Goal: Task Accomplishment & Management: Manage account settings

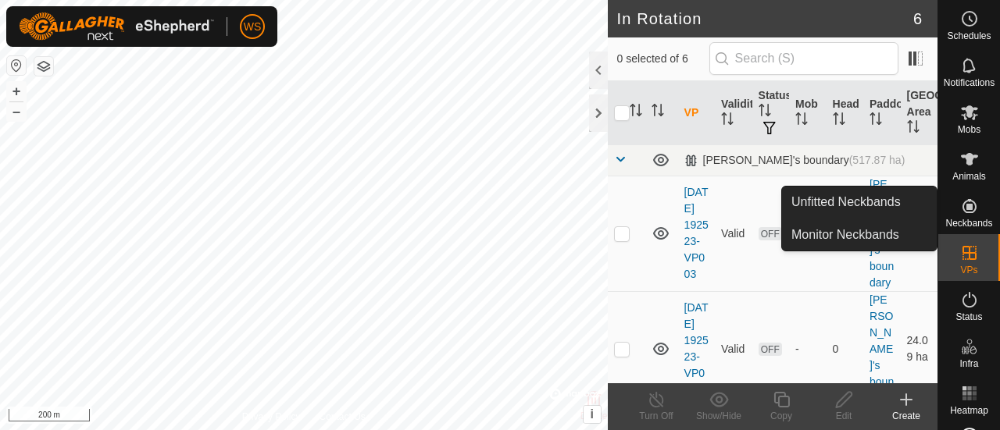
drag, startPoint x: 967, startPoint y: 192, endPoint x: 965, endPoint y: 207, distance: 15.0
click at [965, 207] on icon at bounding box center [969, 206] width 14 height 14
click at [833, 194] on link "Unfitted Neckbands" at bounding box center [859, 202] width 155 height 31
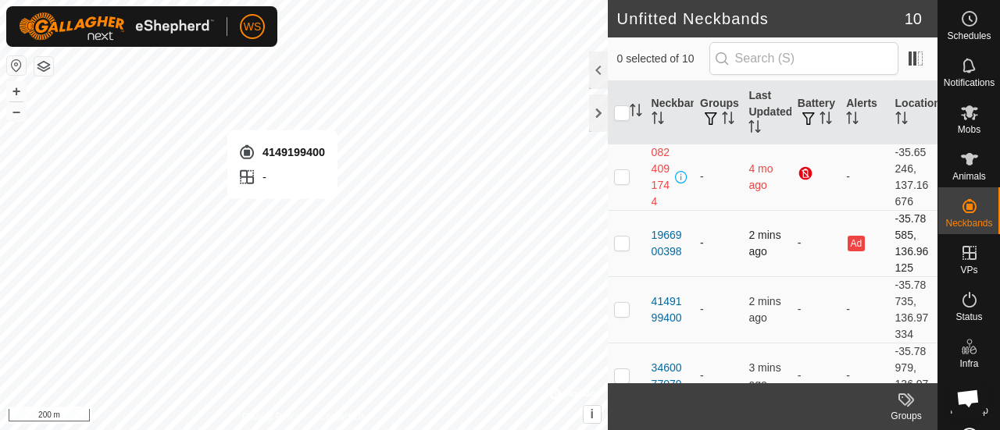
scroll to position [77, 0]
checkbox input "true"
click at [666, 298] on div "4149199400" at bounding box center [669, 310] width 36 height 33
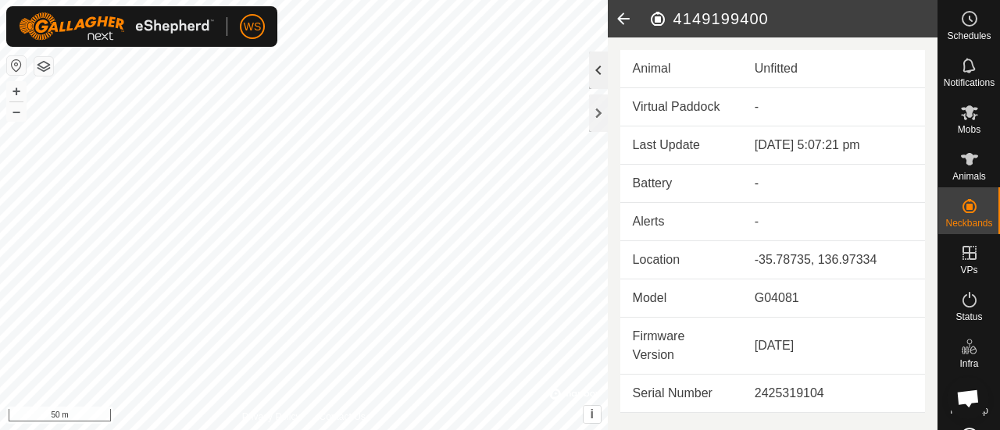
click at [597, 72] on div at bounding box center [598, 70] width 19 height 37
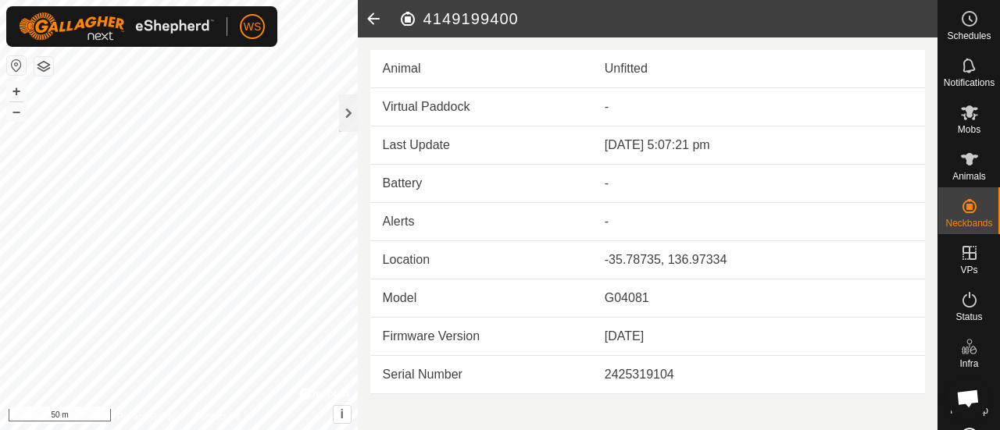
click at [373, 17] on icon at bounding box center [373, 18] width 31 height 37
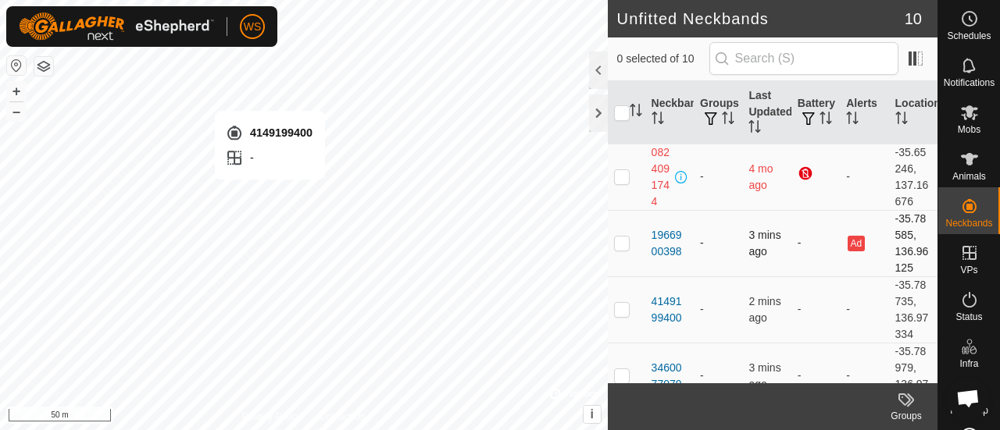
checkbox input "true"
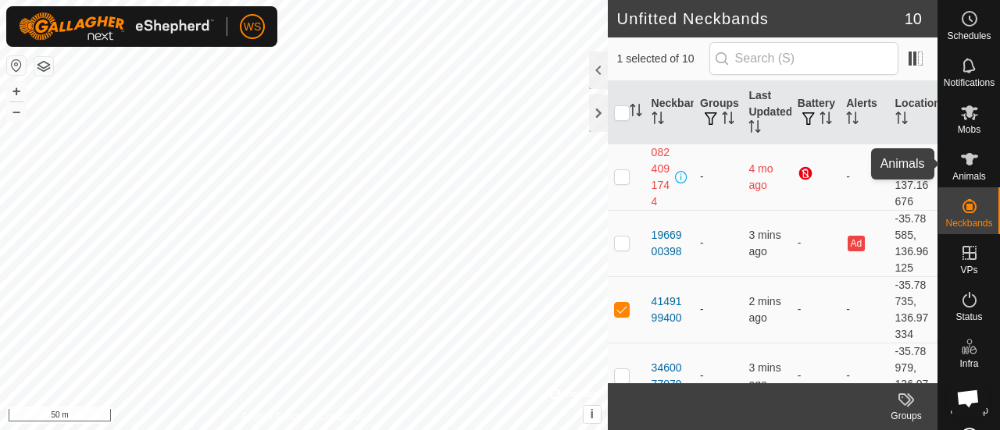
click at [964, 157] on icon at bounding box center [969, 159] width 17 height 12
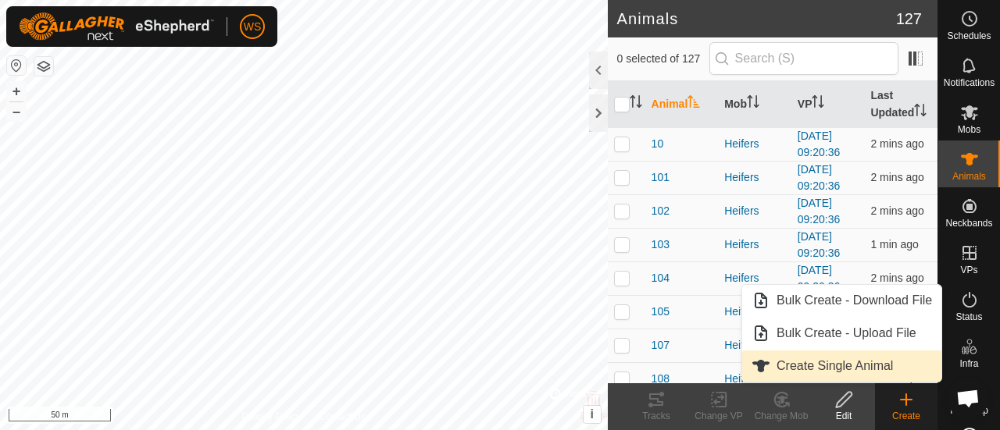
click at [803, 363] on link "Create Single Animal" at bounding box center [841, 366] width 199 height 31
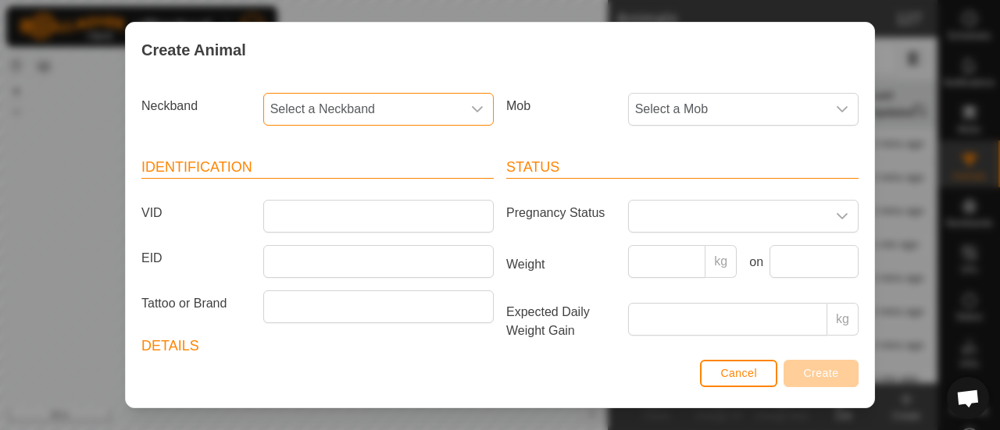
click at [342, 110] on span "Select a Neckband" at bounding box center [363, 109] width 198 height 31
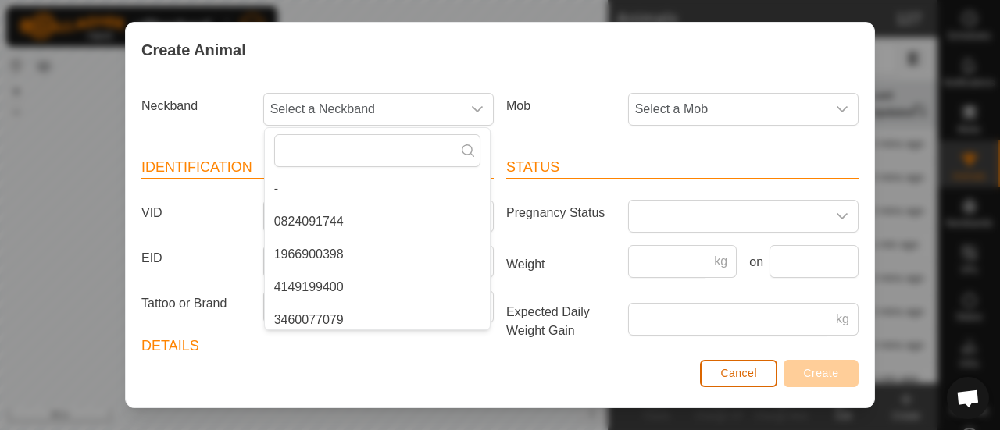
click at [733, 374] on span "Cancel" at bounding box center [738, 373] width 37 height 12
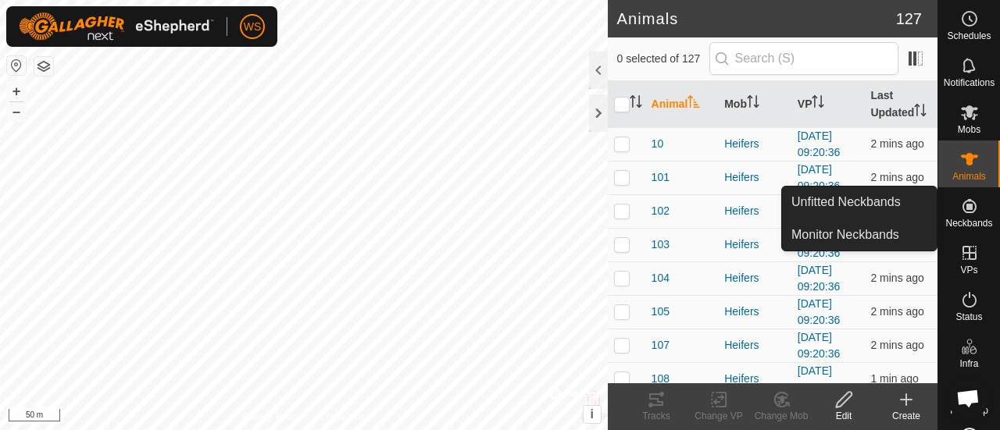
click at [960, 203] on icon at bounding box center [969, 206] width 19 height 19
click at [855, 207] on link "Unfitted Neckbands" at bounding box center [859, 202] width 155 height 31
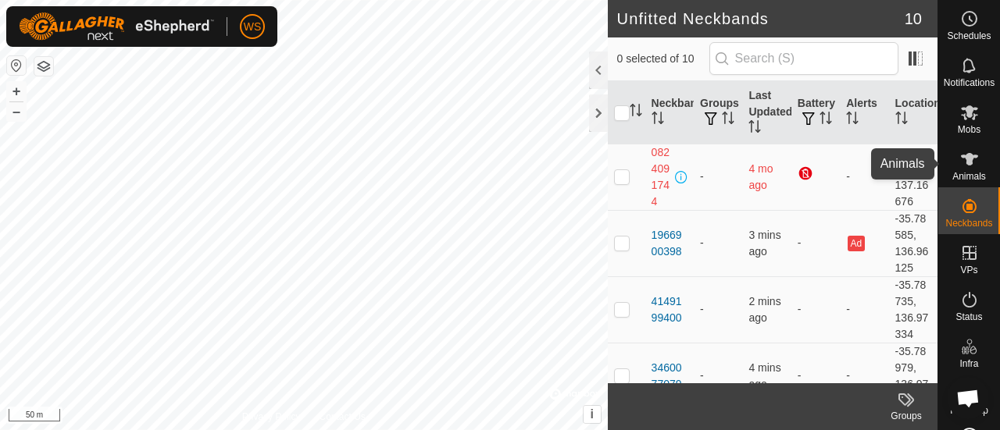
click at [955, 170] on es-animals-svg-icon at bounding box center [969, 159] width 28 height 25
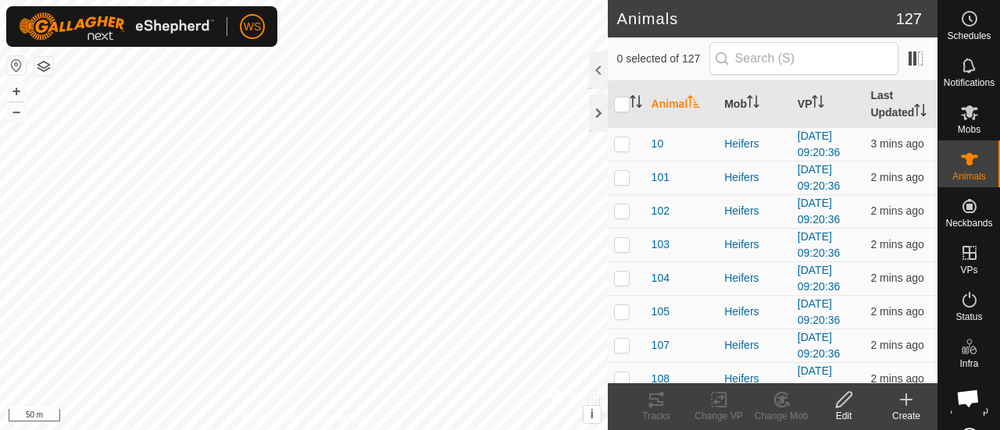
click at [903, 397] on icon at bounding box center [906, 400] width 19 height 19
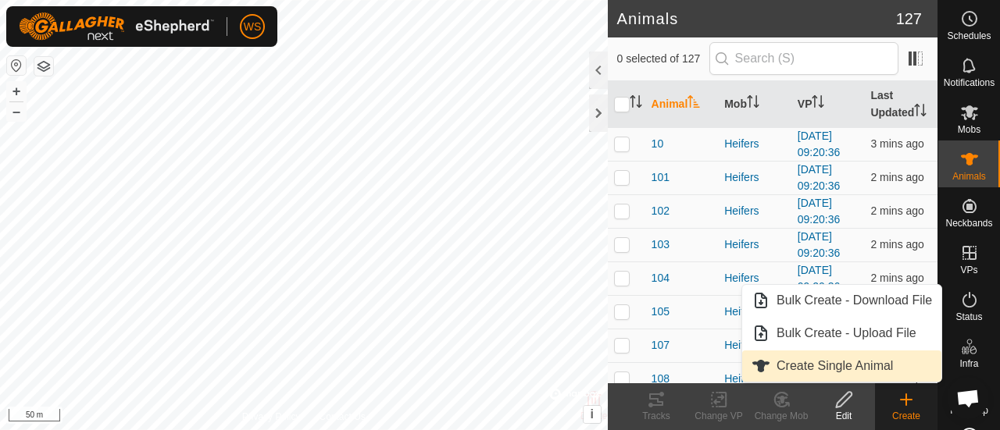
click at [803, 362] on link "Create Single Animal" at bounding box center [841, 366] width 199 height 31
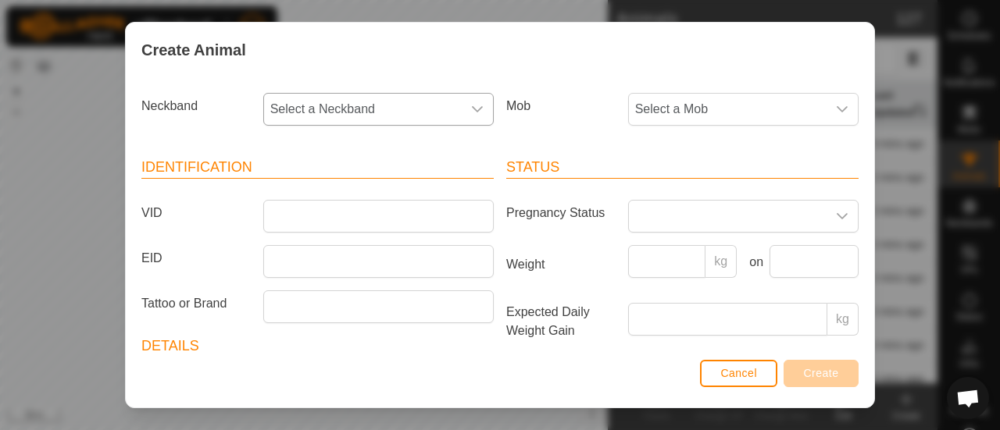
click at [323, 103] on span "Select a Neckband" at bounding box center [363, 109] width 198 height 31
type input "99400"
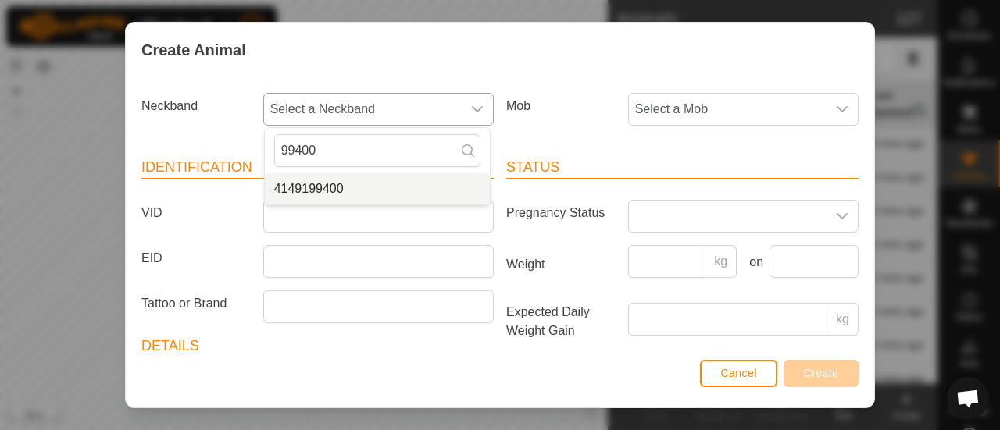
click at [309, 185] on span "4149199400" at bounding box center [309, 189] width 70 height 19
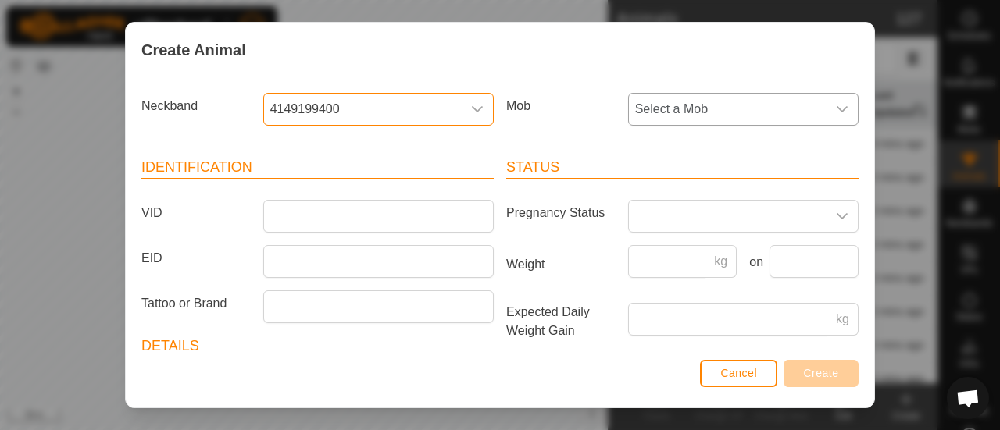
click at [736, 109] on span "Select a Mob" at bounding box center [728, 109] width 198 height 31
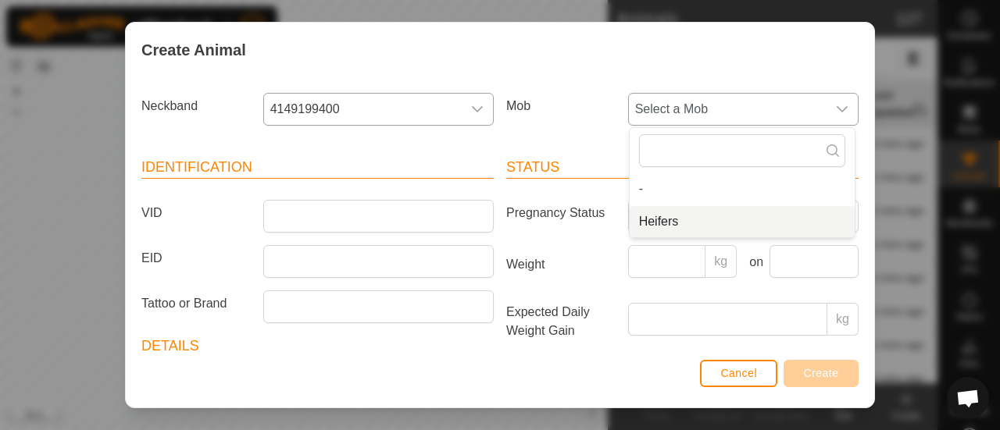
click at [657, 221] on li "Heifers" at bounding box center [742, 221] width 225 height 31
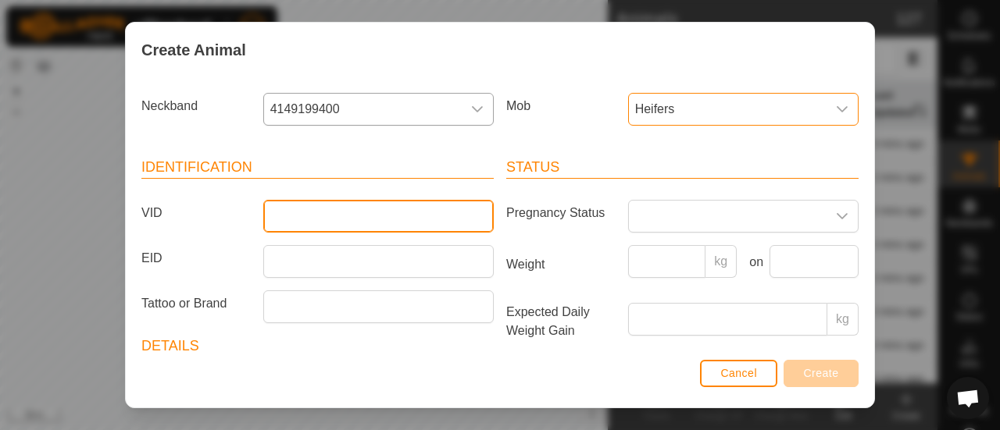
click at [295, 213] on input "VID" at bounding box center [378, 216] width 230 height 33
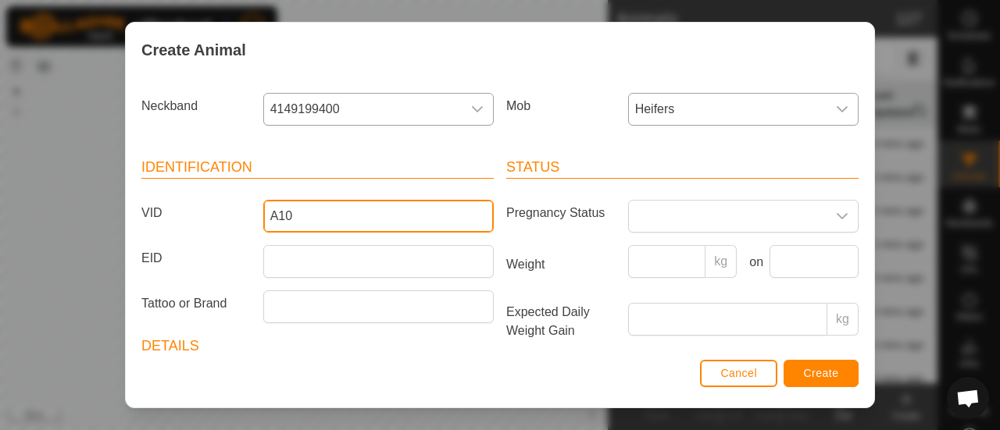
type input "A10"
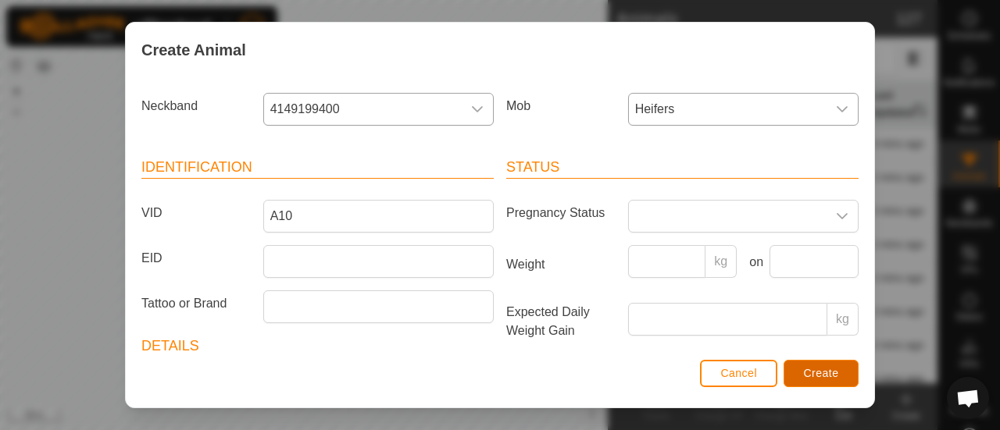
click at [835, 369] on span "Create" at bounding box center [821, 373] width 35 height 12
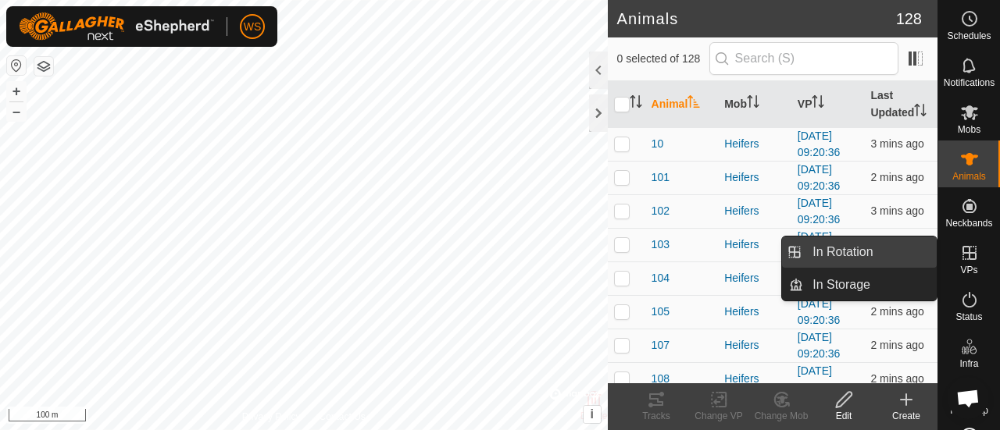
click at [838, 248] on link "In Rotation" at bounding box center [870, 252] width 134 height 31
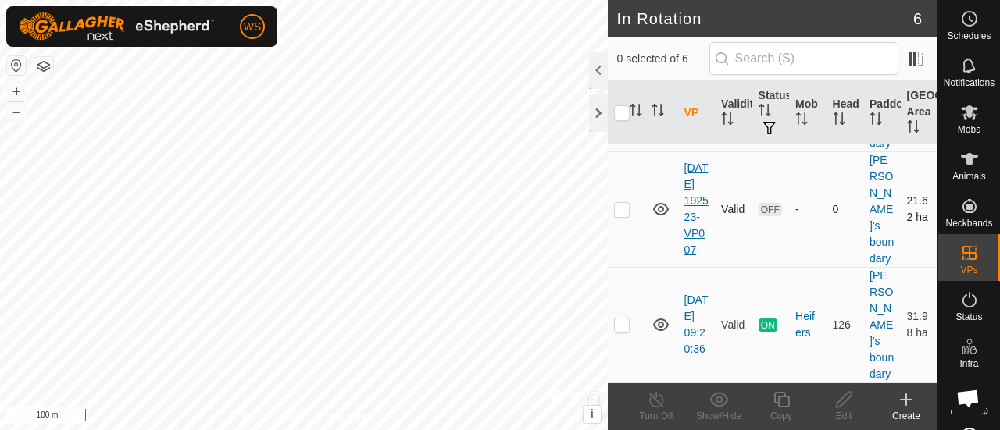
scroll to position [548, 0]
click at [622, 225] on td at bounding box center [626, 210] width 37 height 116
checkbox input "true"
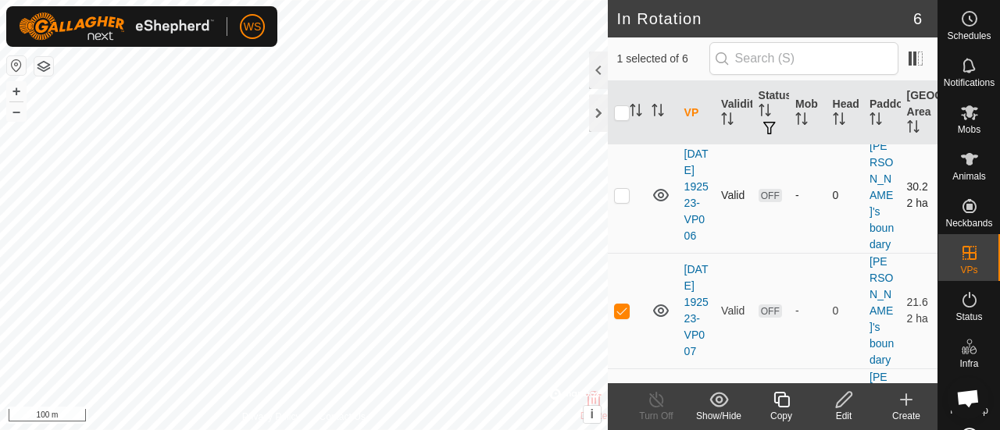
scroll to position [236, 0]
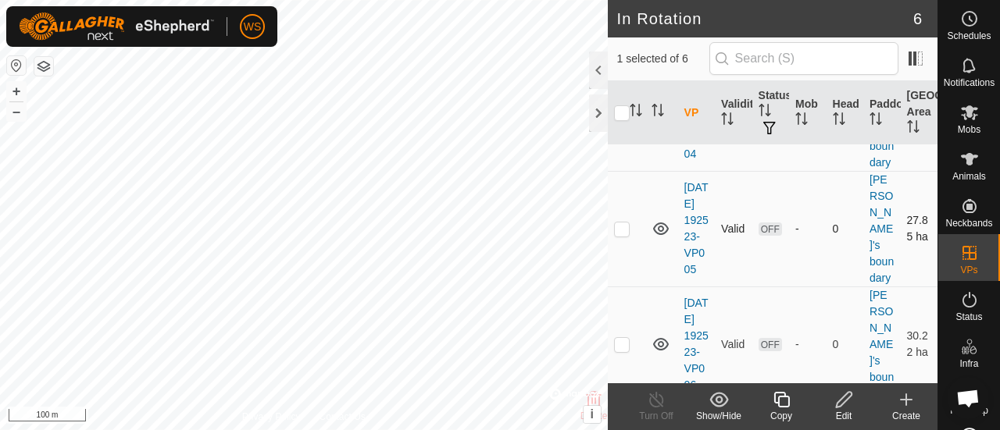
click at [626, 235] on p-checkbox at bounding box center [622, 229] width 16 height 12
checkbox input "true"
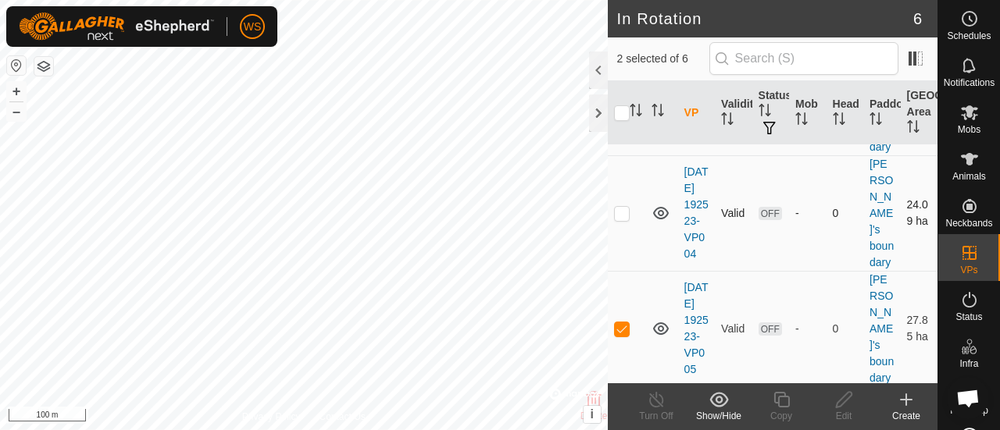
scroll to position [80, 0]
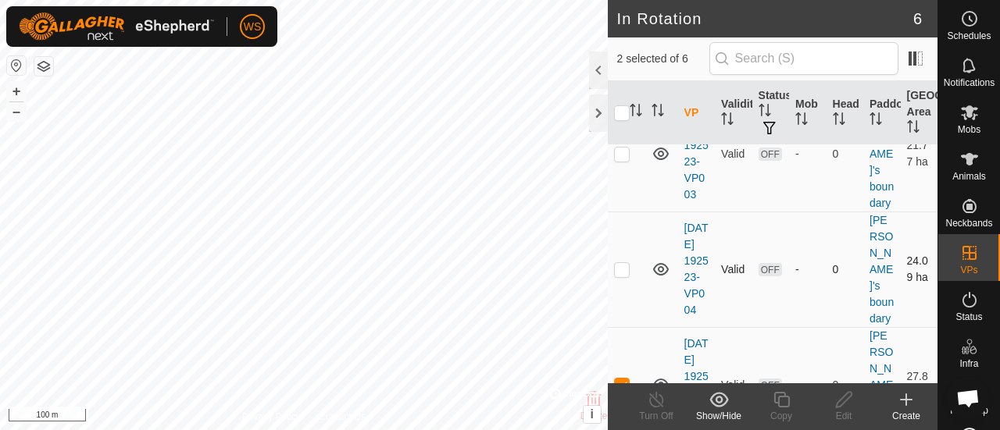
click at [623, 276] on p-checkbox at bounding box center [622, 269] width 16 height 12
checkbox input "true"
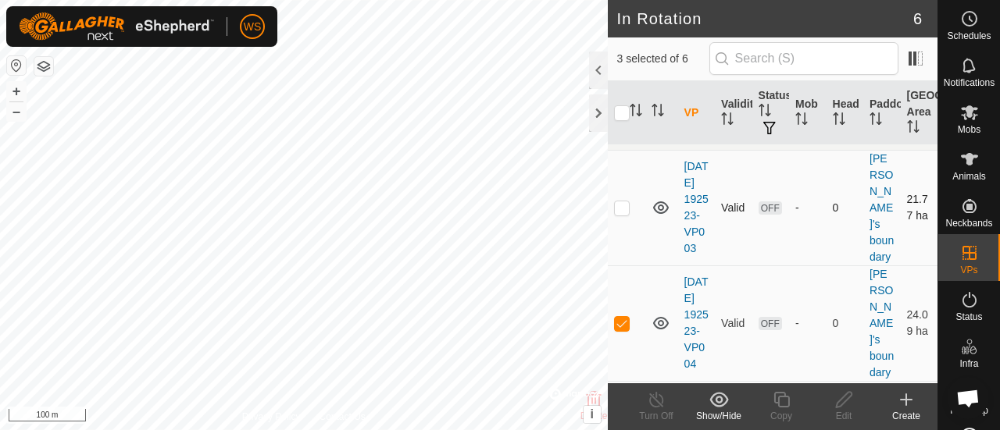
scroll to position [2, 0]
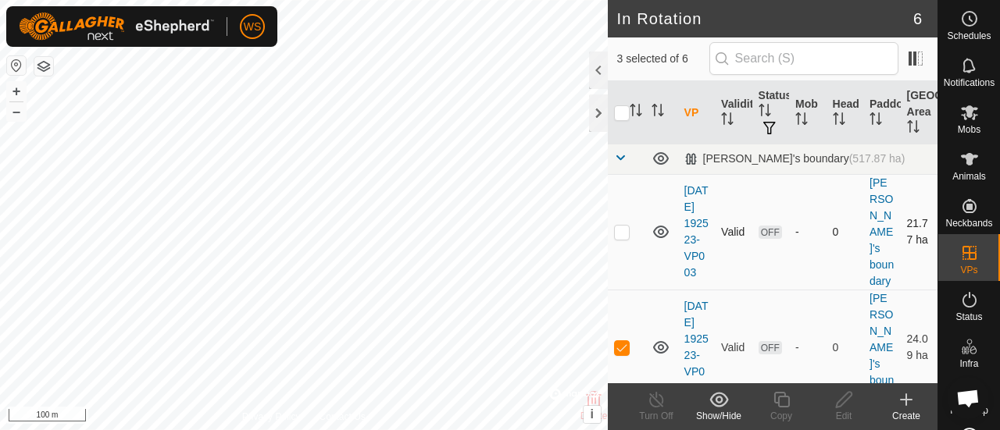
click at [623, 237] on p-checkbox at bounding box center [622, 232] width 16 height 12
click at [726, 399] on icon at bounding box center [718, 399] width 19 height 15
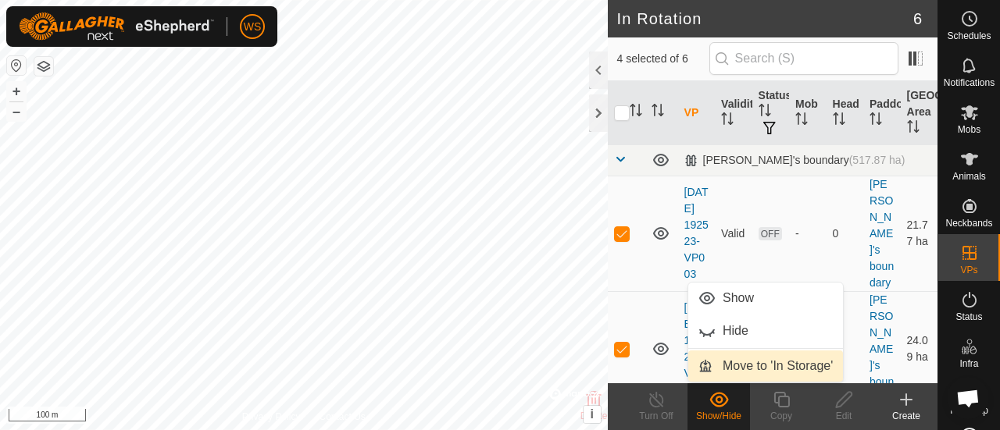
click at [750, 362] on link "Move to 'In Storage'" at bounding box center [765, 366] width 155 height 31
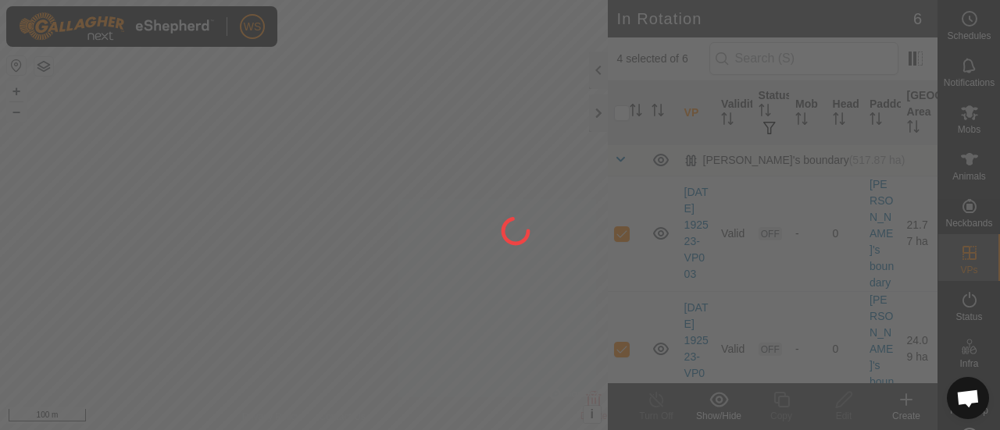
checkbox input "false"
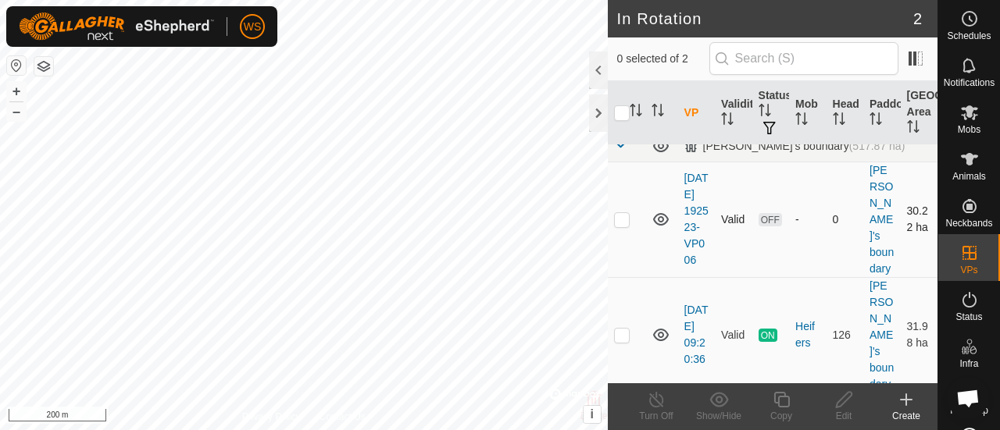
scroll to position [21, 0]
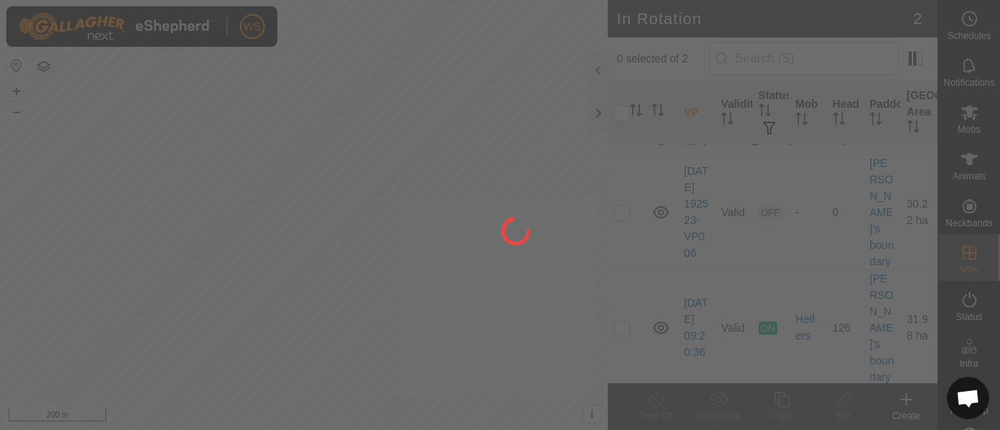
click at [623, 216] on div at bounding box center [500, 215] width 1000 height 430
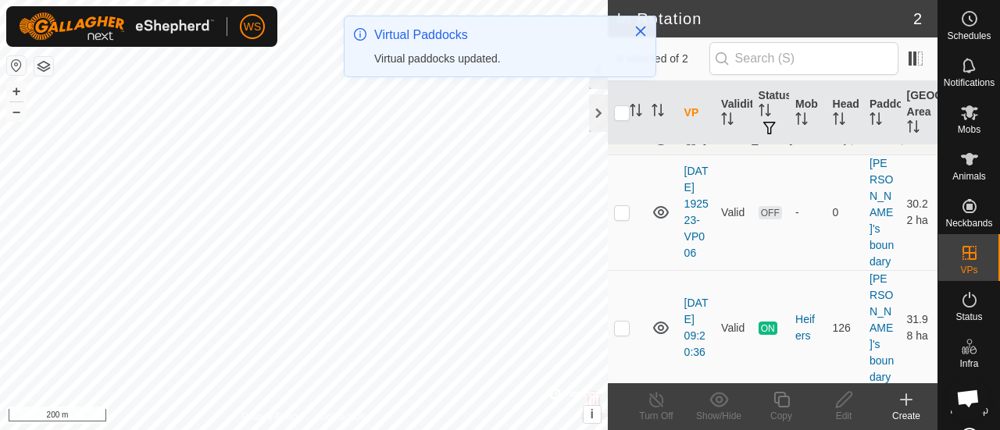
click at [623, 216] on p-checkbox at bounding box center [622, 212] width 16 height 12
click at [716, 400] on icon at bounding box center [719, 400] width 20 height 19
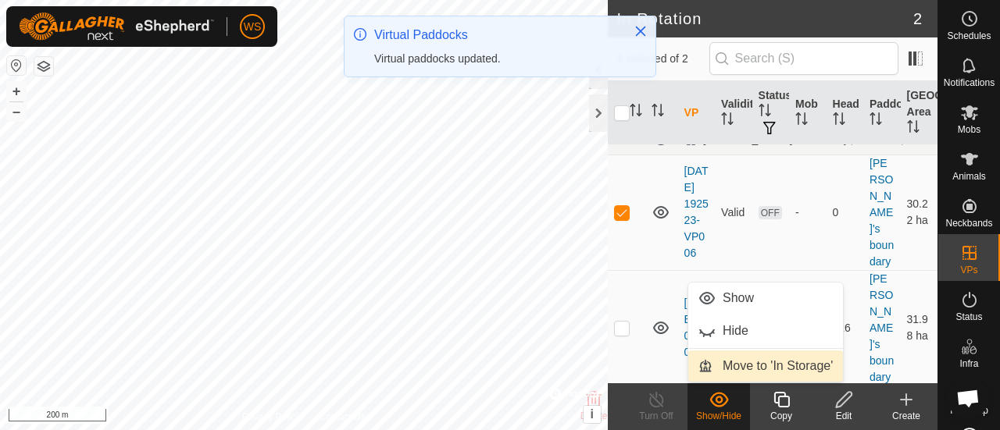
click at [732, 368] on link "Move to 'In Storage'" at bounding box center [765, 366] width 155 height 31
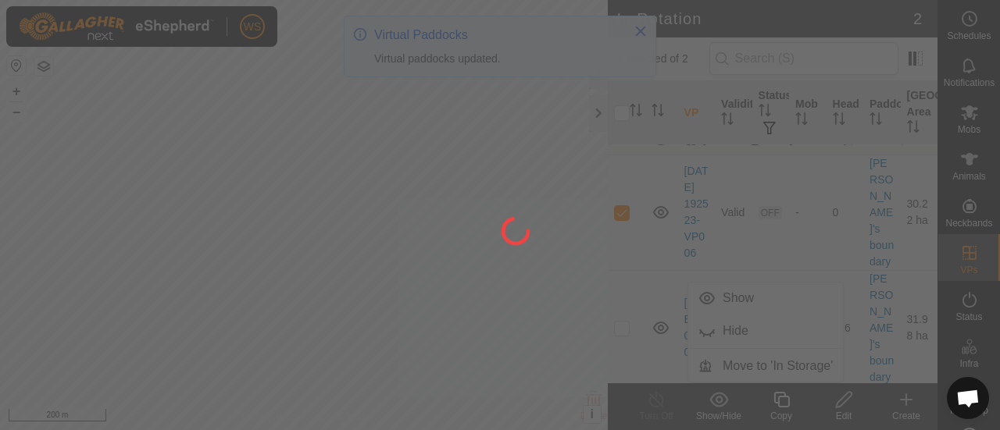
checkbox input "false"
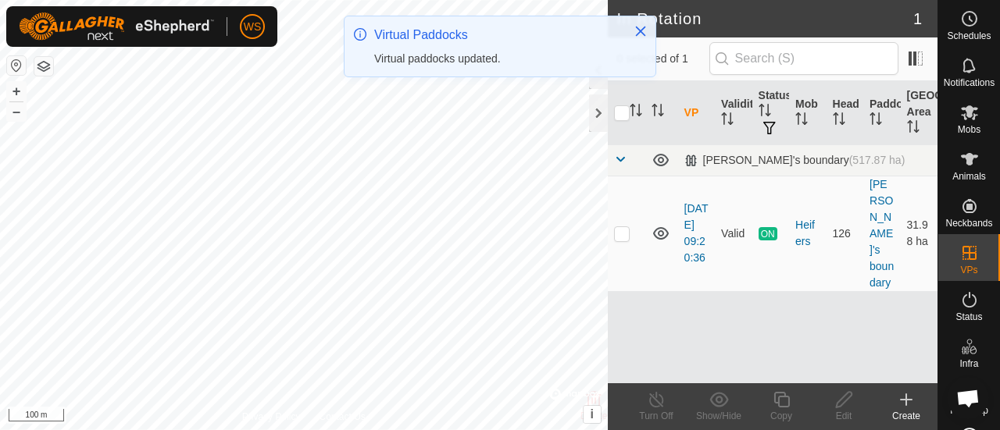
click at [910, 401] on icon at bounding box center [906, 400] width 19 height 19
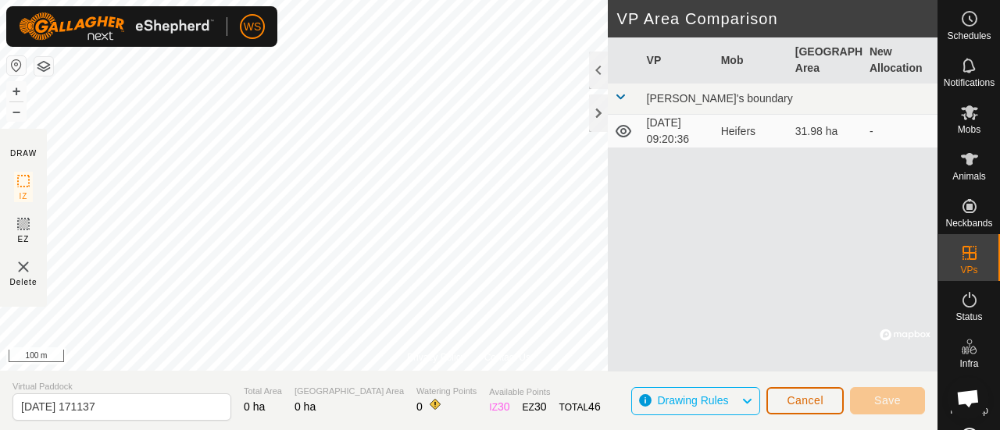
click at [796, 393] on button "Cancel" at bounding box center [804, 400] width 77 height 27
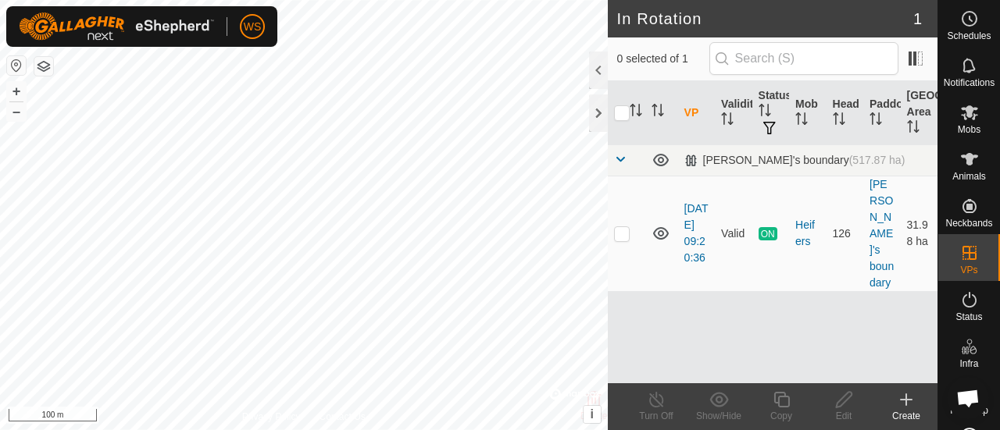
checkbox input "true"
click at [786, 396] on icon at bounding box center [781, 400] width 16 height 16
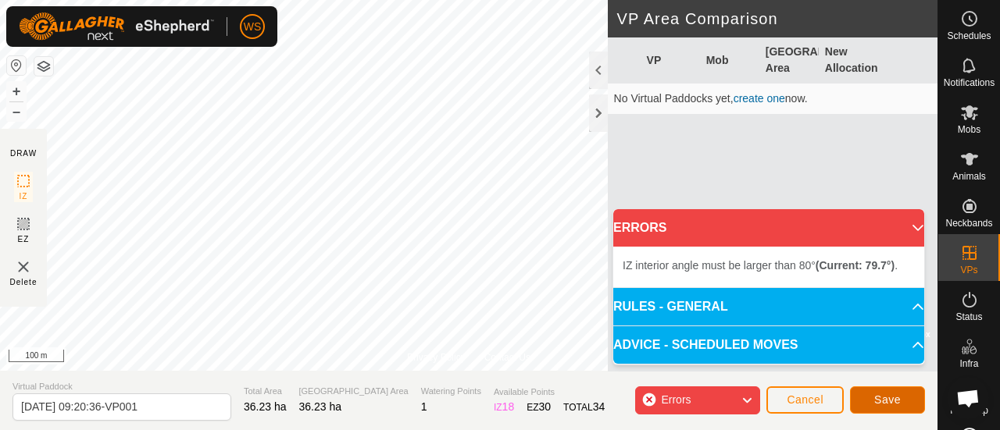
click at [875, 395] on span "Save" at bounding box center [887, 400] width 27 height 12
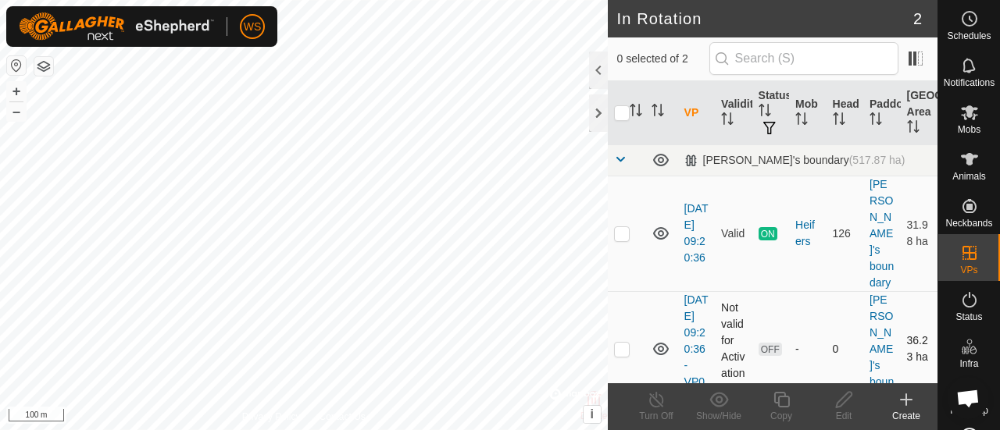
click at [688, 323] on td "2025-10-03 09:20:36-VP001" at bounding box center [696, 349] width 37 height 116
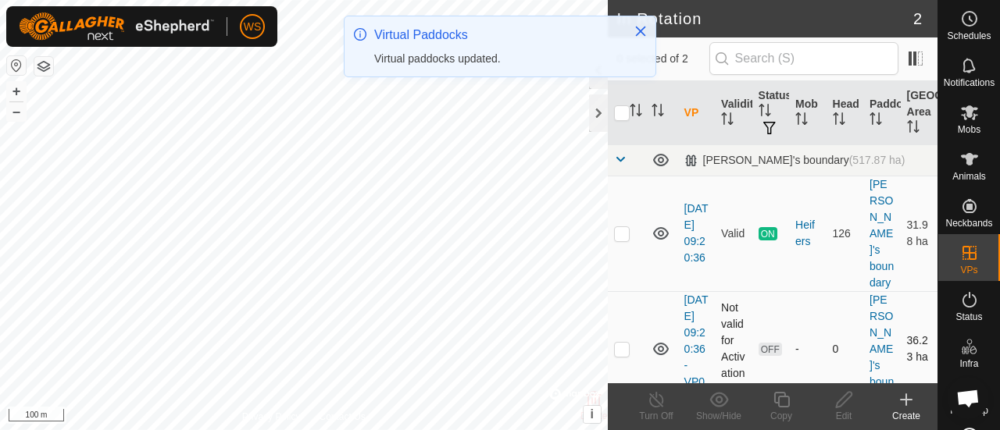
click at [689, 291] on td "2025-10-03 09:20:36-VP001" at bounding box center [696, 349] width 37 height 116
click at [619, 344] on p-checkbox at bounding box center [622, 349] width 16 height 12
checkbox input "true"
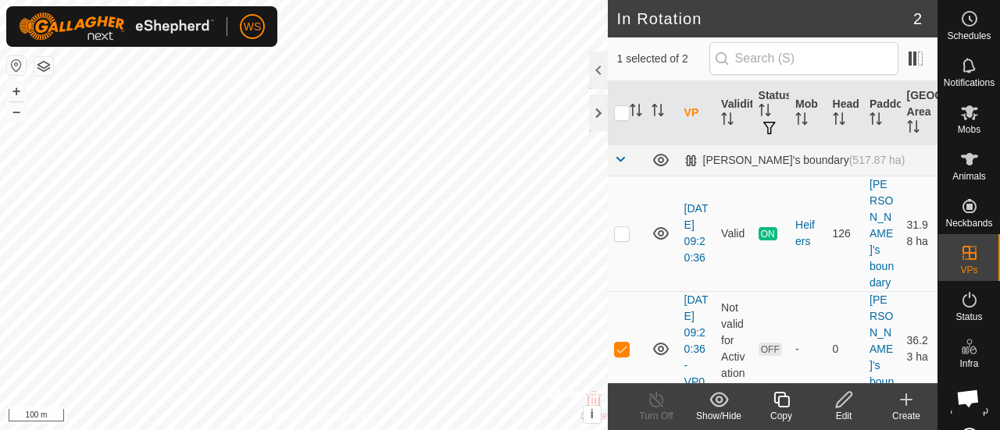
click at [839, 400] on icon at bounding box center [844, 400] width 16 height 16
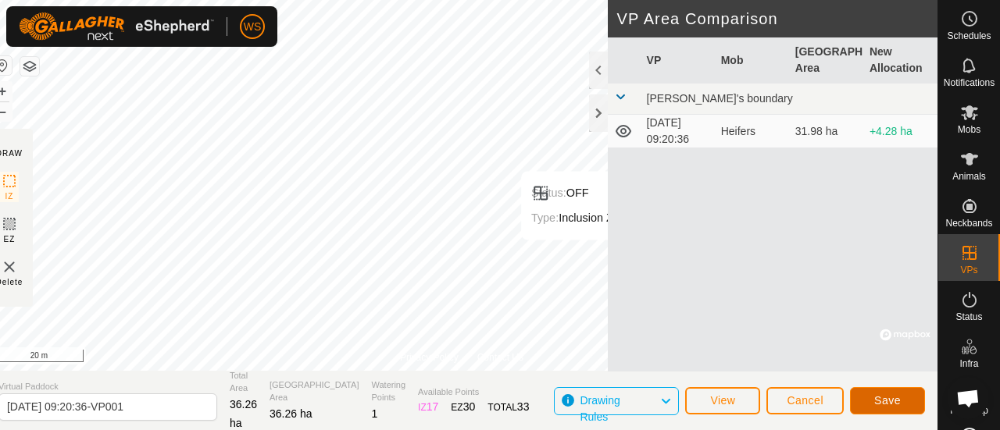
click at [879, 400] on span "Save" at bounding box center [887, 400] width 27 height 12
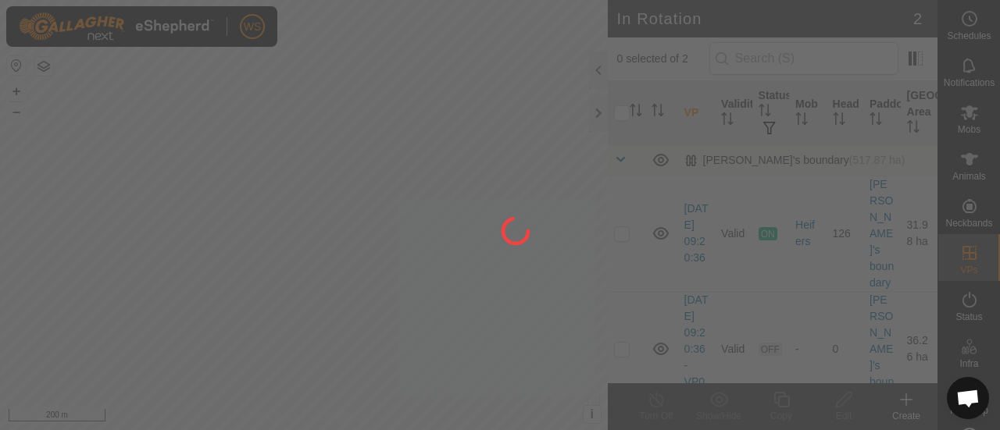
click at [662, 226] on div at bounding box center [500, 215] width 1000 height 430
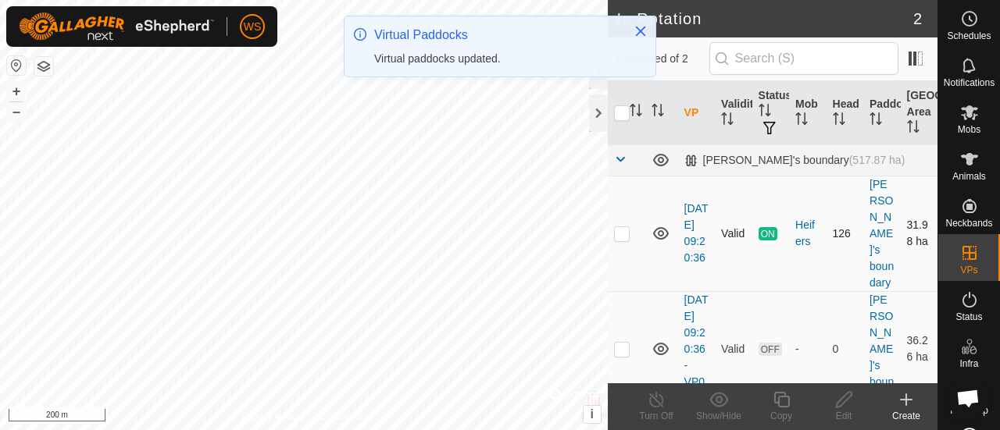
click at [658, 227] on icon at bounding box center [661, 233] width 16 height 12
click at [656, 224] on icon at bounding box center [660, 233] width 19 height 19
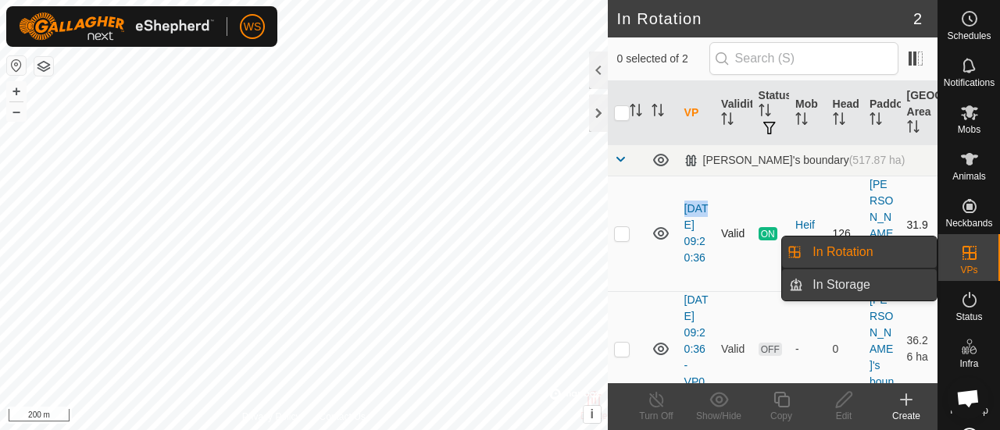
click at [848, 279] on link "In Storage" at bounding box center [870, 284] width 134 height 31
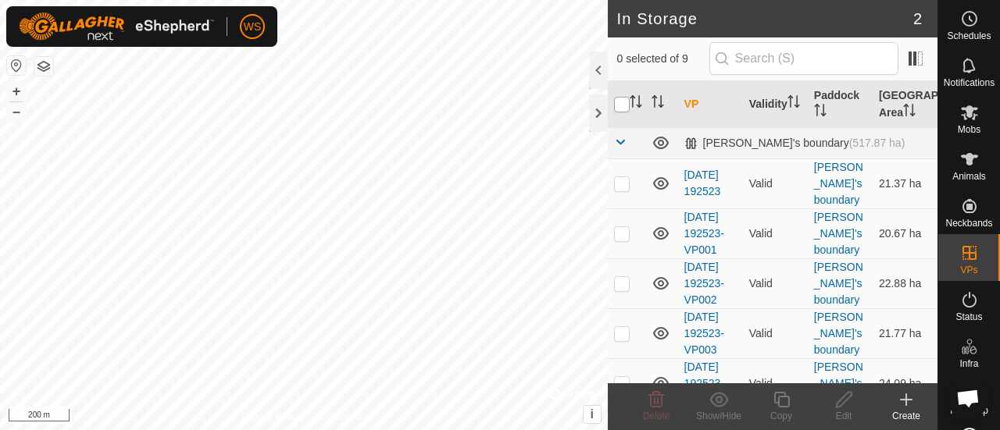
click at [617, 104] on input "checkbox" at bounding box center [622, 105] width 16 height 16
checkbox input "true"
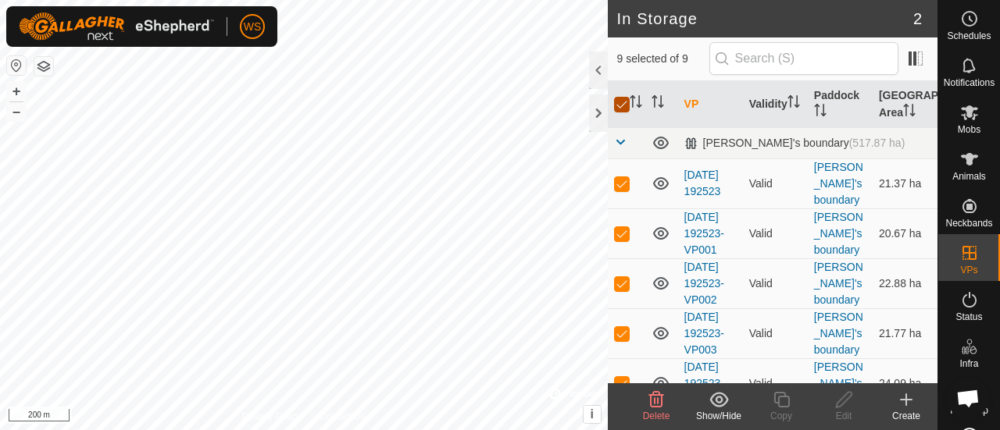
checkbox input "true"
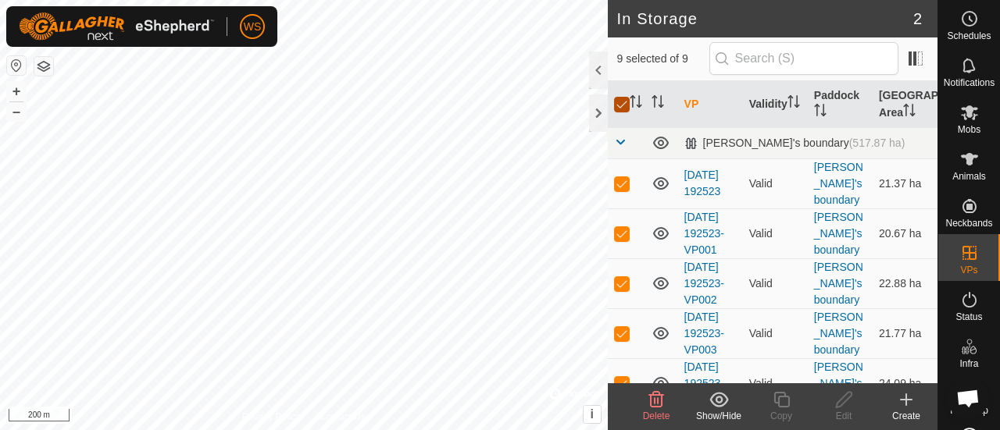
checkbox input "true"
click at [651, 402] on icon at bounding box center [656, 400] width 15 height 16
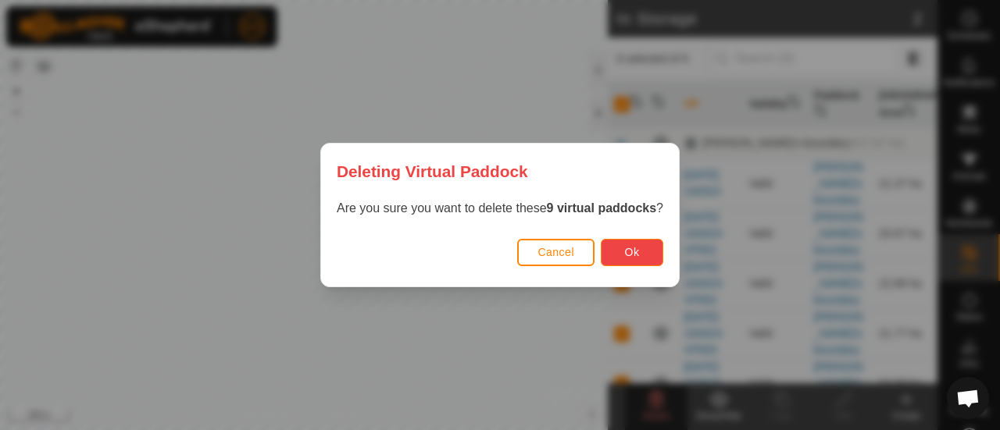
click at [630, 252] on span "Ok" at bounding box center [632, 252] width 15 height 12
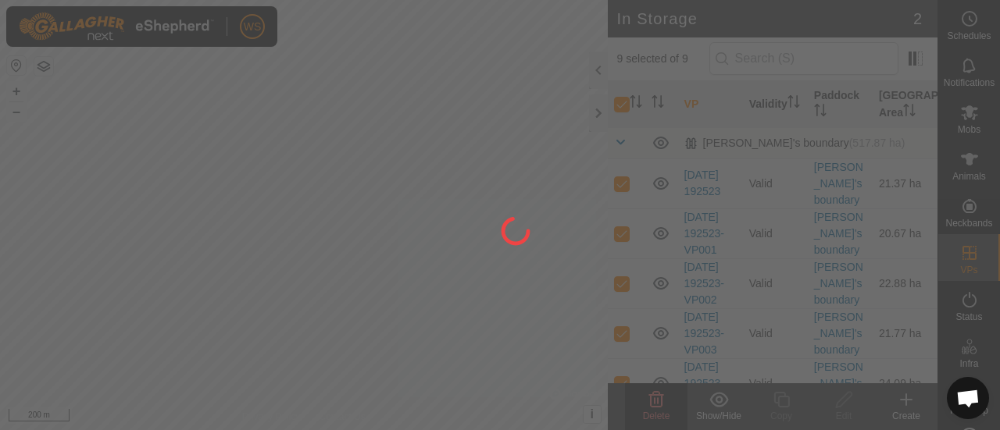
checkbox input "false"
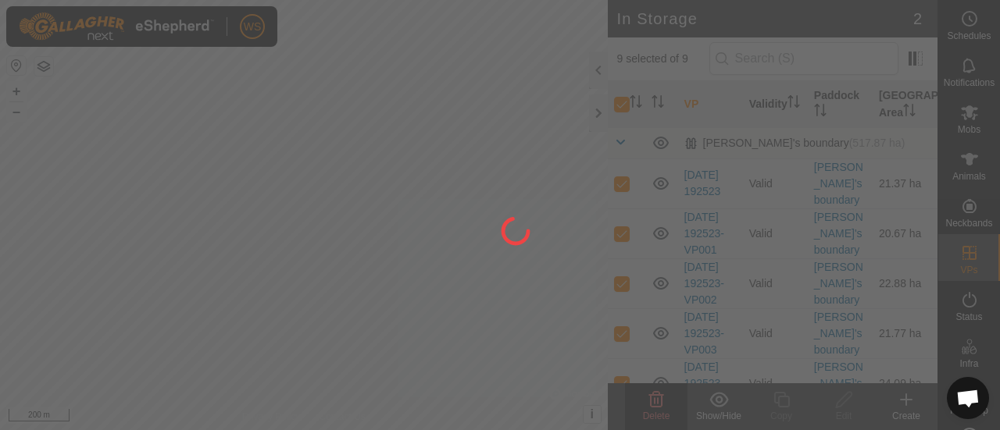
checkbox input "false"
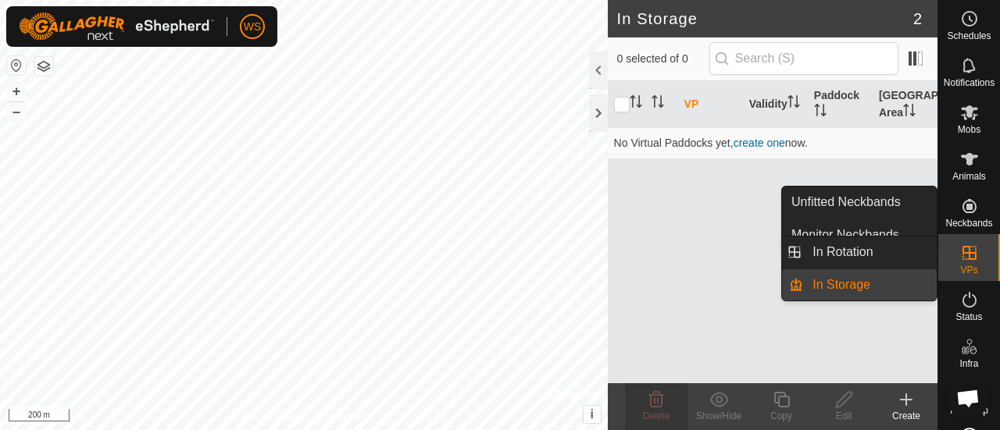
click at [834, 277] on link "In Storage" at bounding box center [870, 284] width 134 height 31
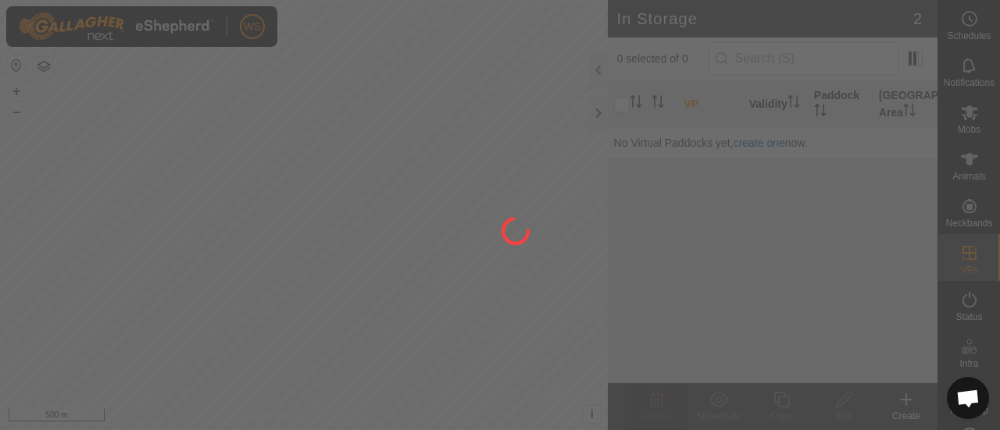
click at [246, 270] on div "WS Schedules Notifications Mobs Animals Neckbands VPs Status Infra Heatmap Help…" at bounding box center [500, 215] width 1000 height 430
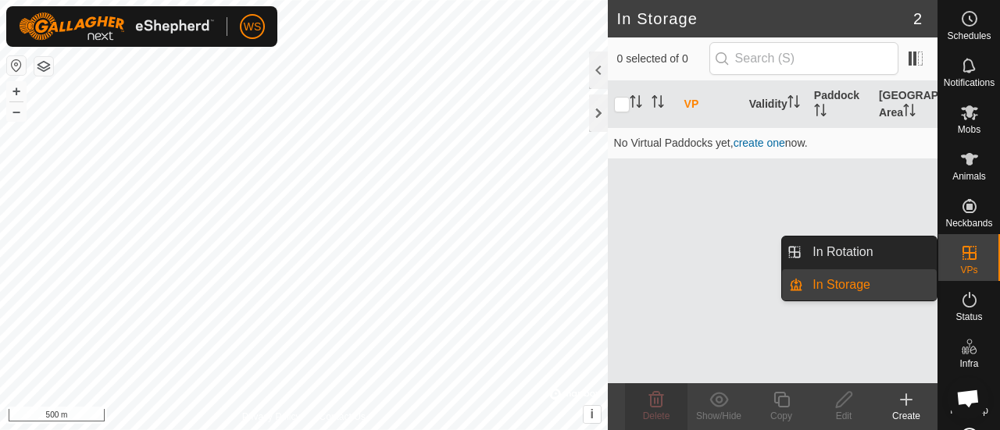
click at [966, 251] on icon at bounding box center [969, 253] width 19 height 19
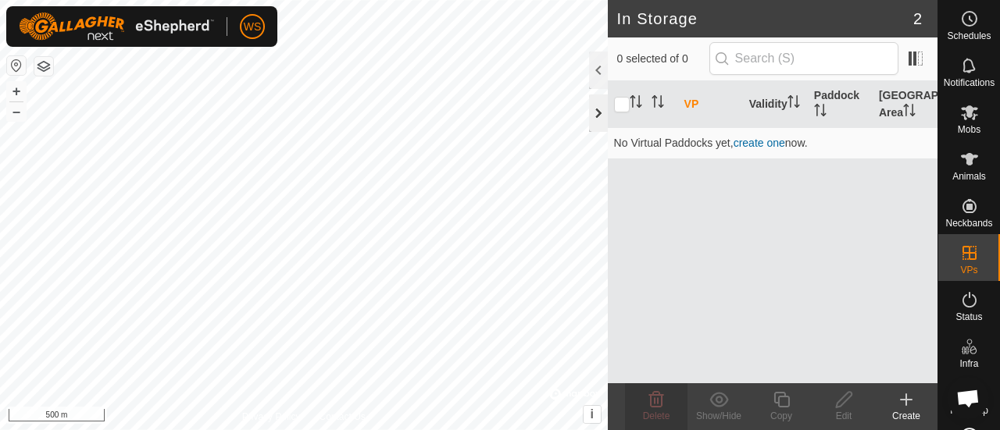
click at [592, 108] on div at bounding box center [598, 113] width 19 height 37
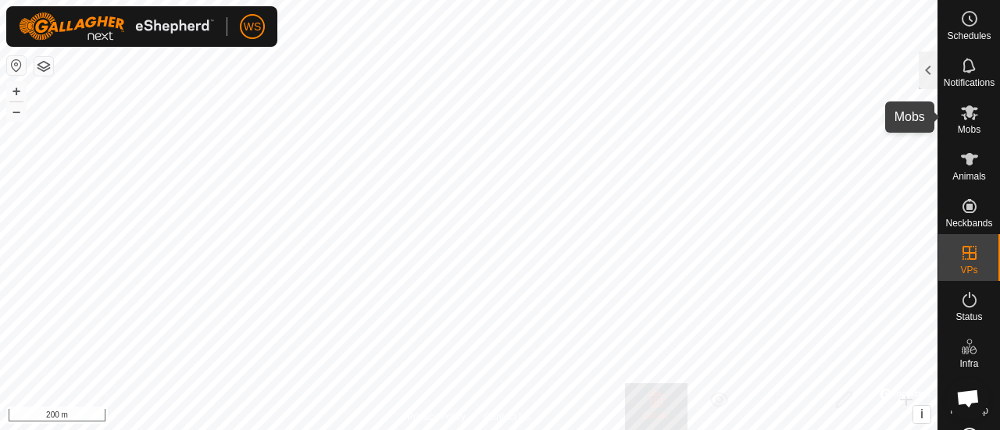
click at [962, 110] on icon at bounding box center [969, 112] width 17 height 15
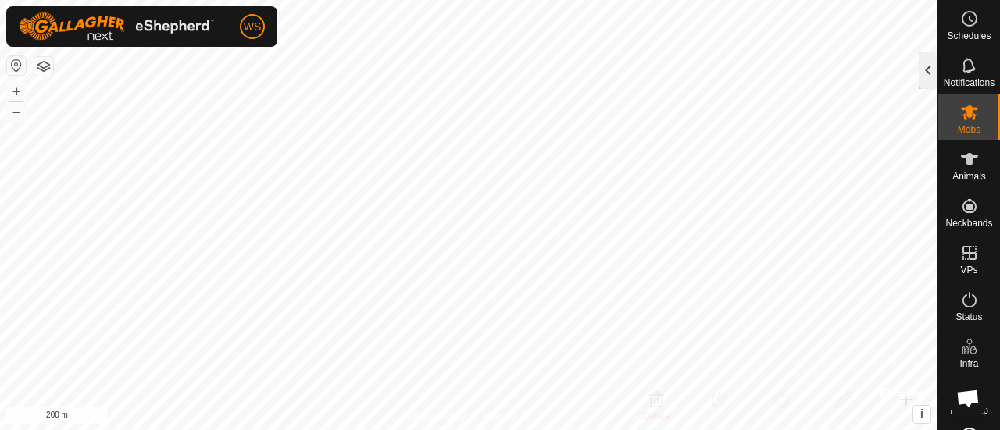
click at [926, 80] on div at bounding box center [928, 70] width 19 height 37
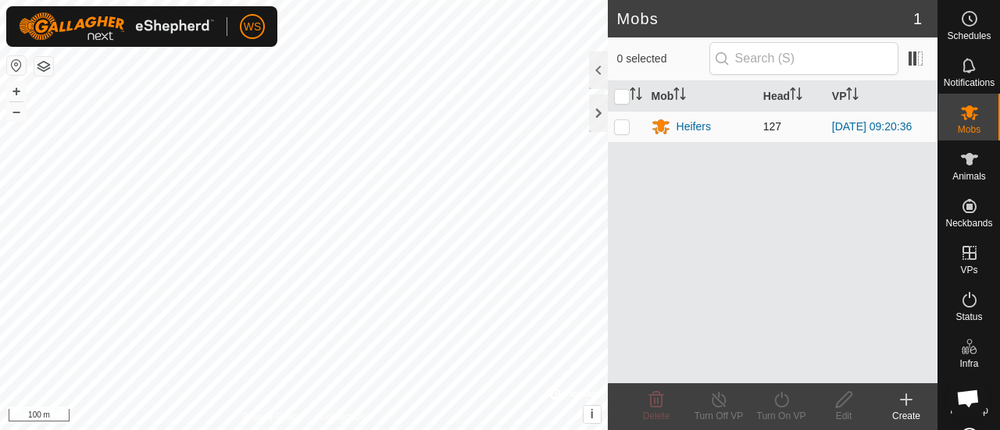
scroll to position [77, 0]
drag, startPoint x: 960, startPoint y: 296, endPoint x: 966, endPoint y: 348, distance: 52.7
click at [960, 296] on icon at bounding box center [969, 300] width 19 height 19
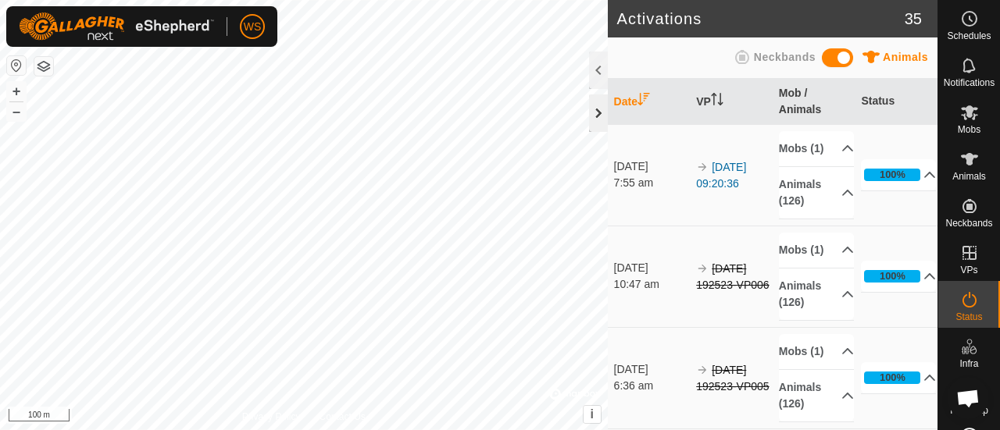
click at [604, 116] on div at bounding box center [598, 113] width 19 height 37
